Goal: Task Accomplishment & Management: Use online tool/utility

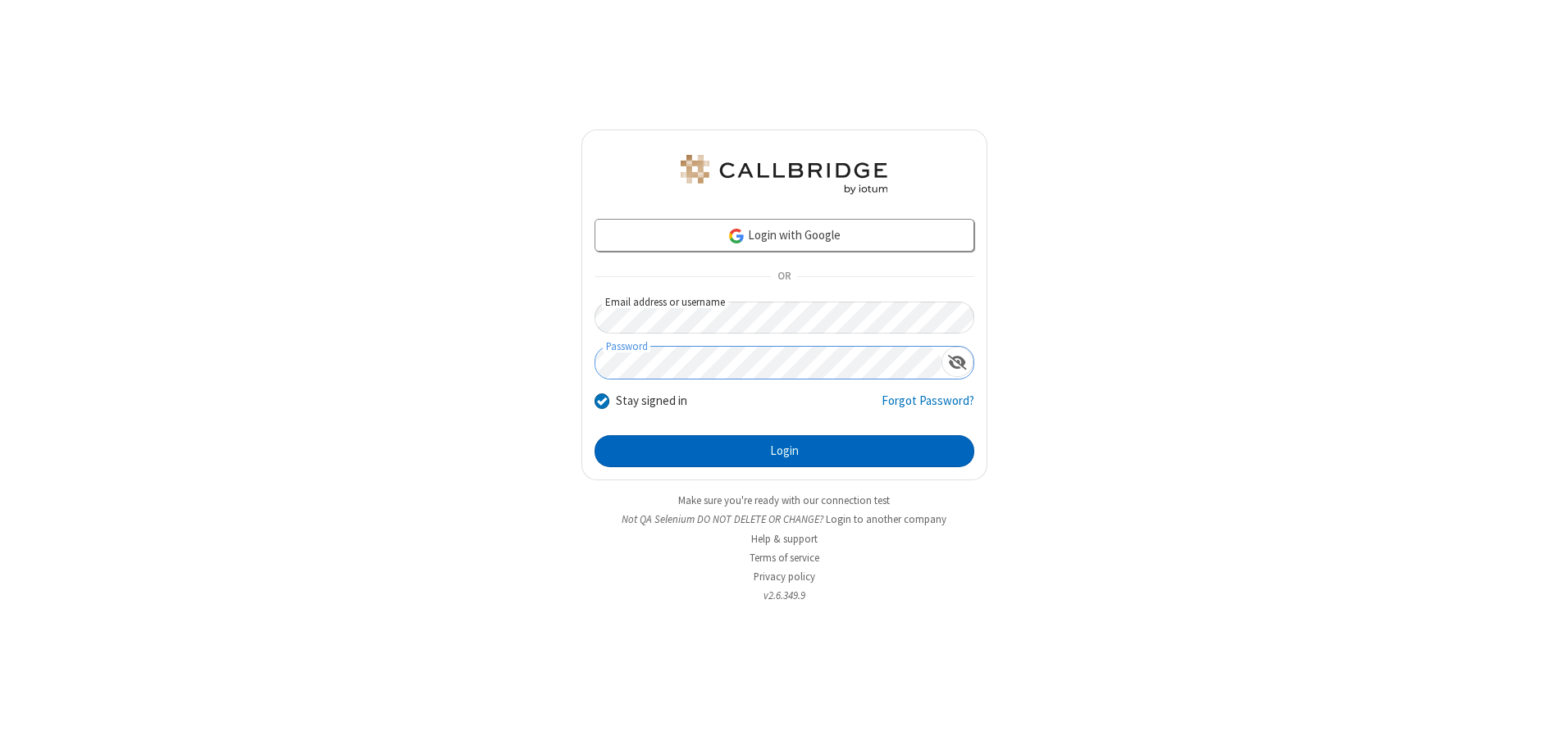
click at [784, 451] on button "Login" at bounding box center [784, 451] width 380 height 33
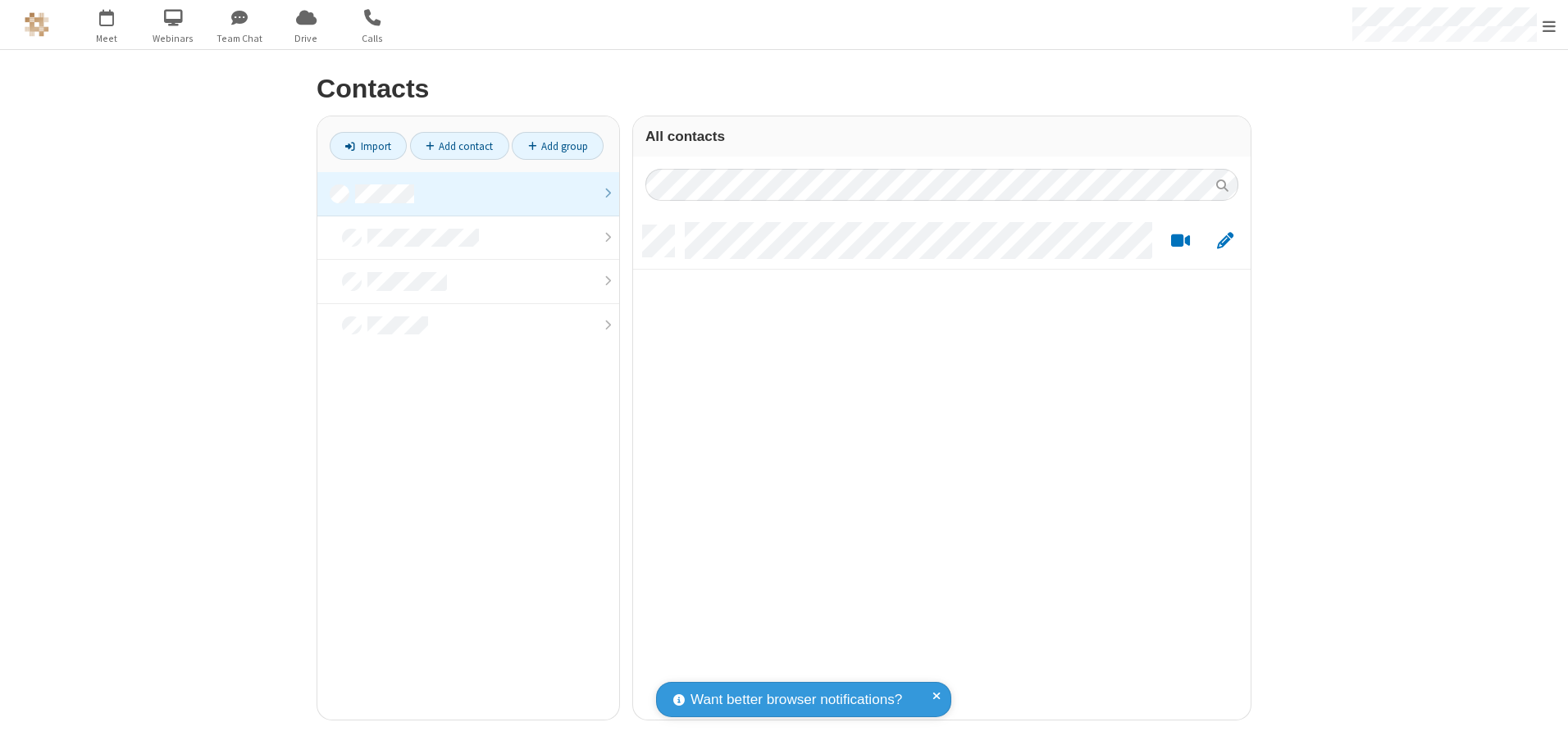
scroll to position [494, 605]
click at [468, 194] on link at bounding box center [468, 194] width 301 height 45
click at [368, 146] on link "Import" at bounding box center [368, 146] width 77 height 28
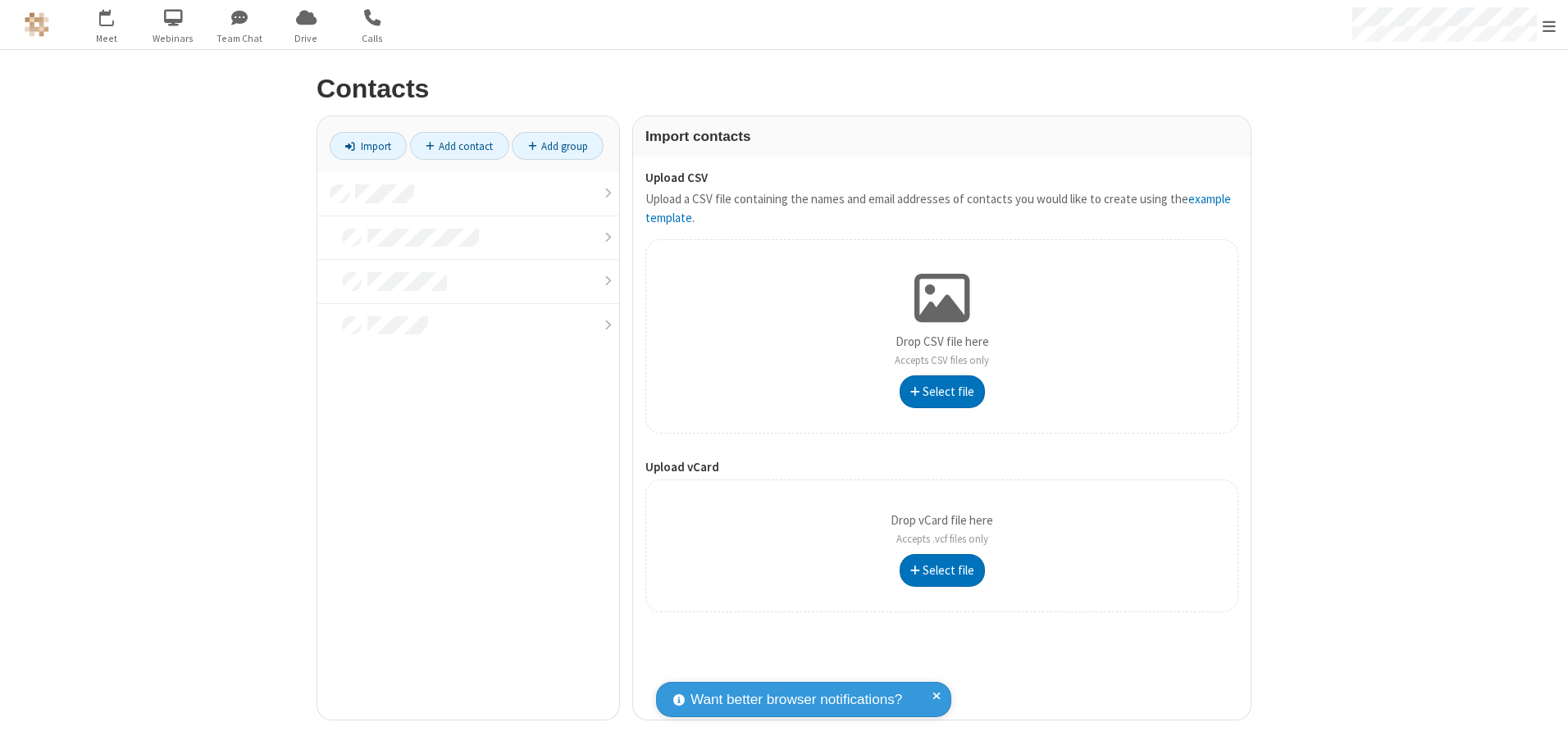
type input "C:\fakepath\address_book_contacts.csv"
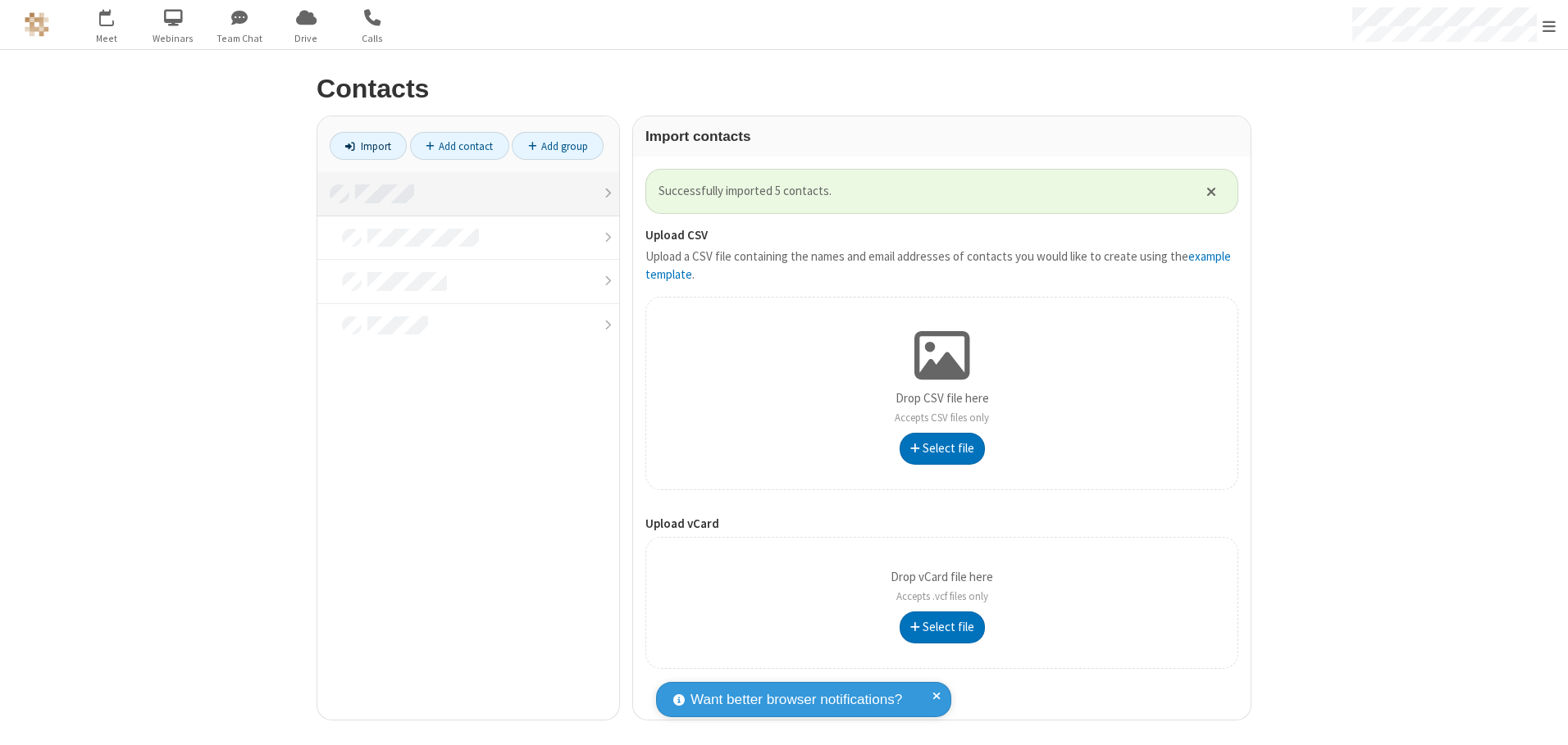
click at [468, 194] on link at bounding box center [468, 194] width 301 height 45
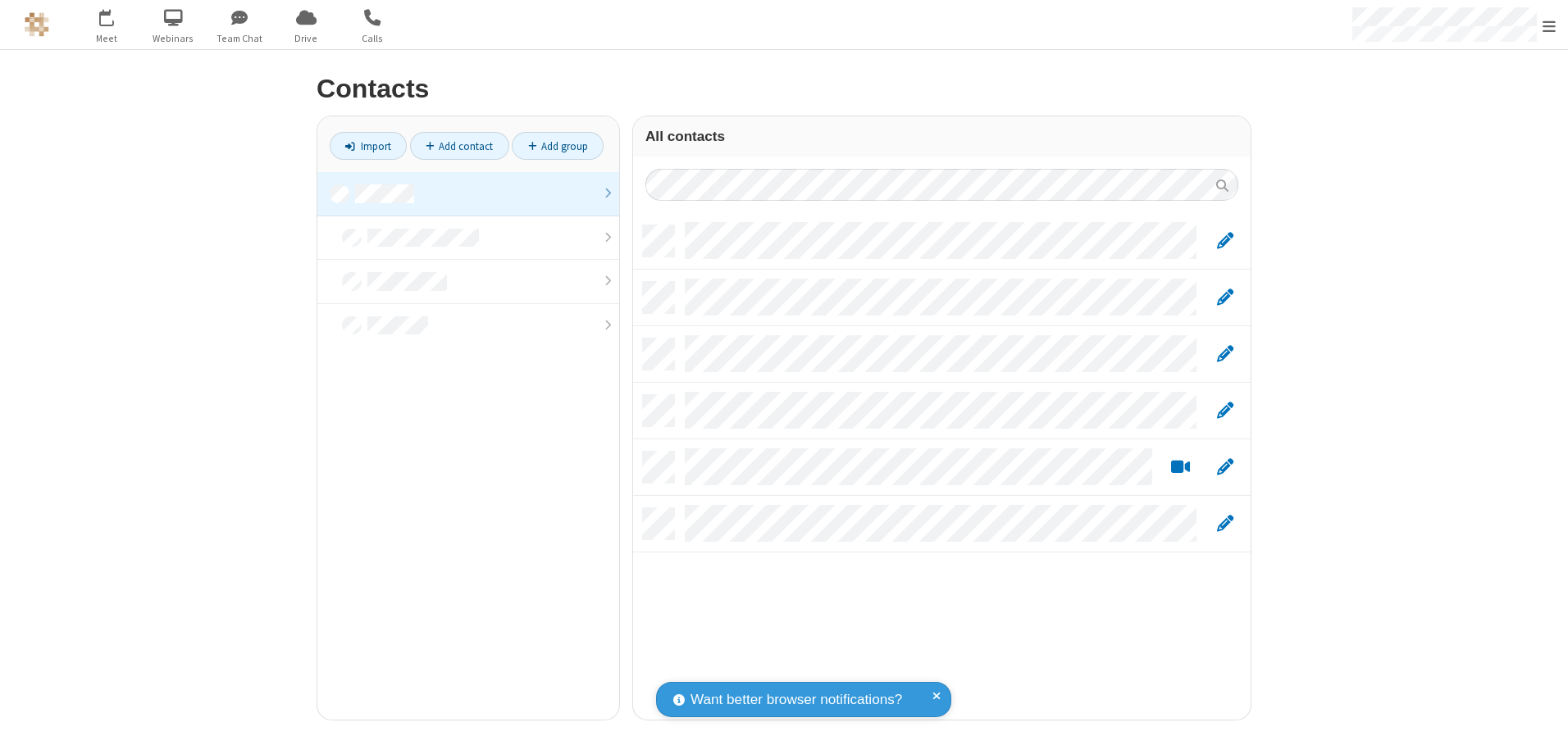
scroll to position [494, 605]
